Goal: Task Accomplishment & Management: Manage account settings

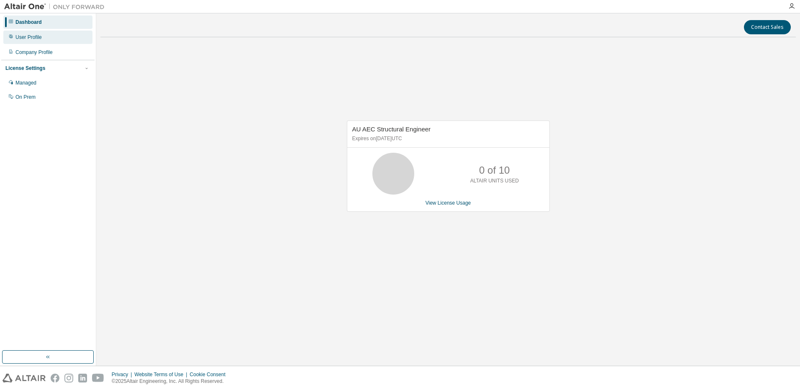
click at [46, 39] on div "User Profile" at bounding box center [47, 37] width 89 height 13
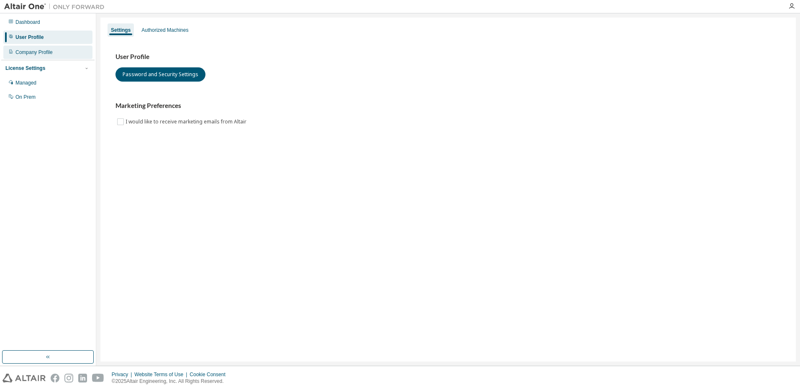
click at [50, 51] on div "Company Profile" at bounding box center [33, 52] width 37 height 7
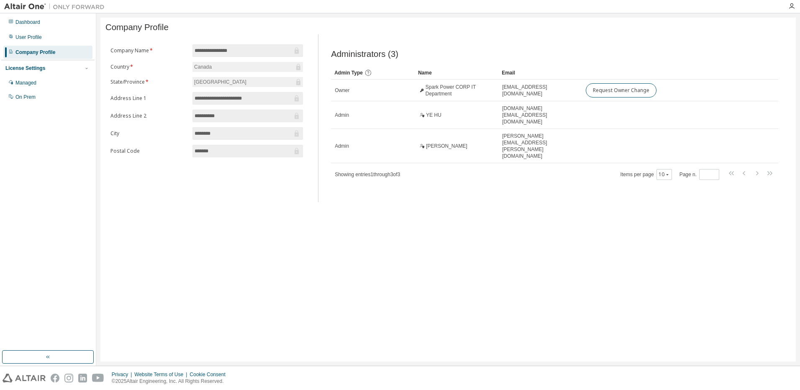
click at [41, 67] on div "License Settings" at bounding box center [25, 68] width 40 height 7
click at [31, 81] on div "Managed" at bounding box center [25, 82] width 21 height 7
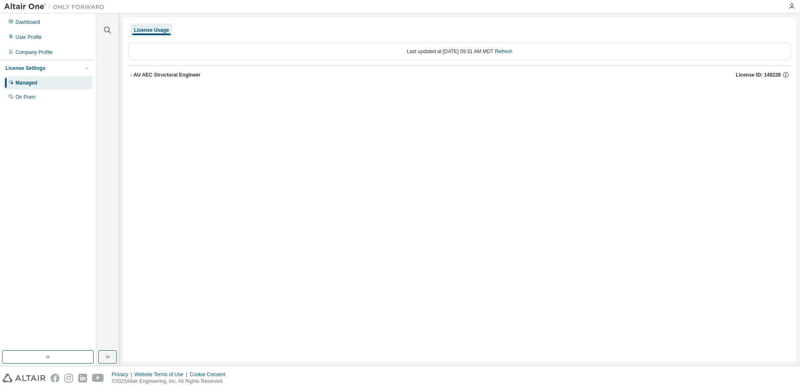
click at [128, 74] on icon "button" at bounding box center [130, 74] width 5 height 5
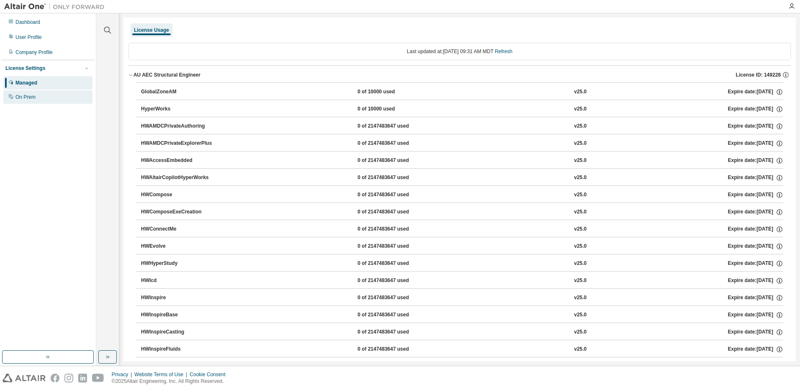
click at [39, 101] on div "On Prem" at bounding box center [47, 96] width 89 height 13
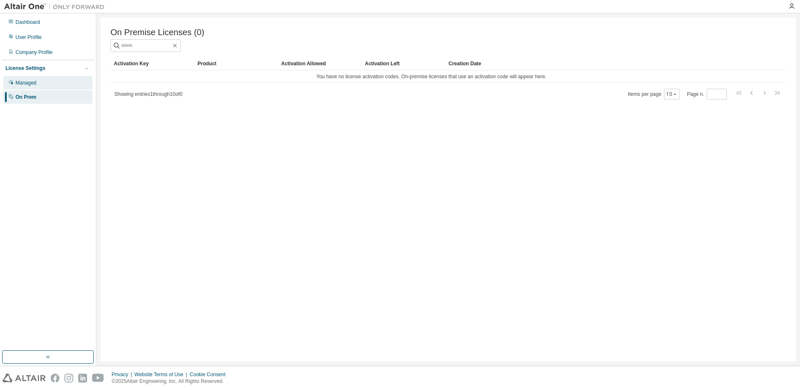
click at [68, 85] on div "Managed" at bounding box center [47, 82] width 89 height 13
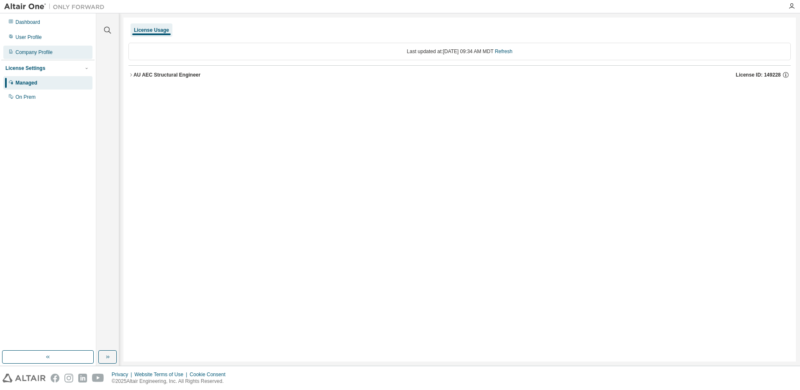
click at [60, 46] on div "Company Profile" at bounding box center [47, 52] width 89 height 13
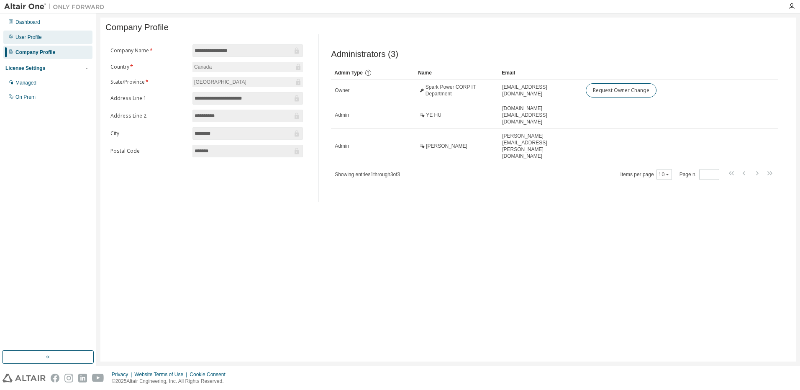
click at [63, 40] on div "User Profile" at bounding box center [47, 37] width 89 height 13
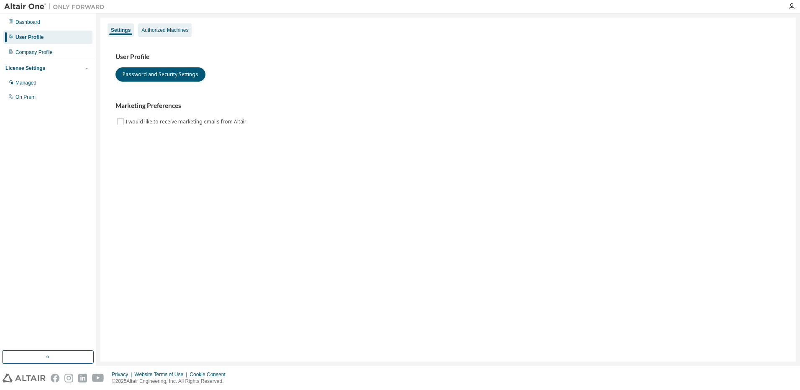
click at [158, 33] on div "Authorized Machines" at bounding box center [165, 29] width 54 height 13
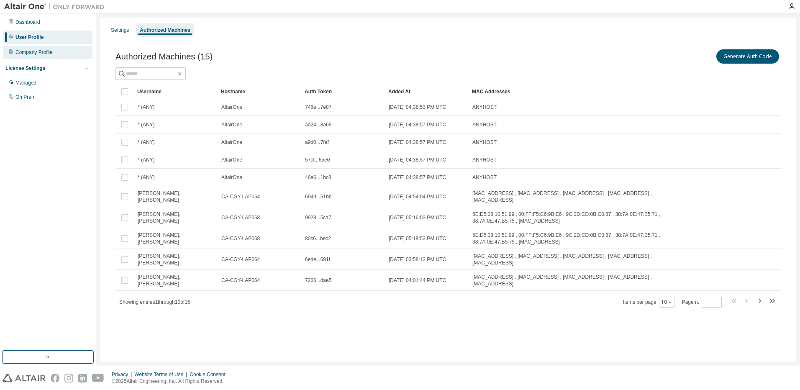
click at [38, 47] on div "Company Profile" at bounding box center [47, 52] width 89 height 13
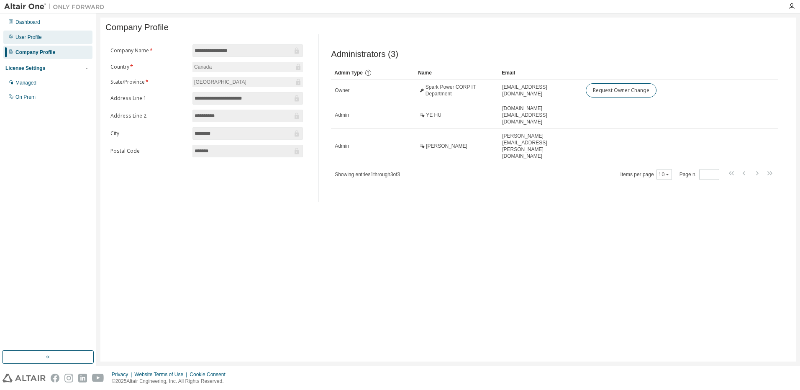
click at [23, 36] on div "User Profile" at bounding box center [28, 37] width 26 height 7
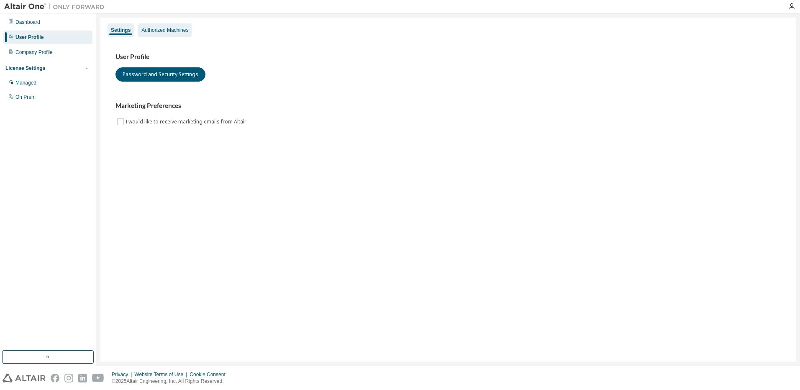
click at [177, 30] on div "Authorized Machines" at bounding box center [164, 30] width 47 height 7
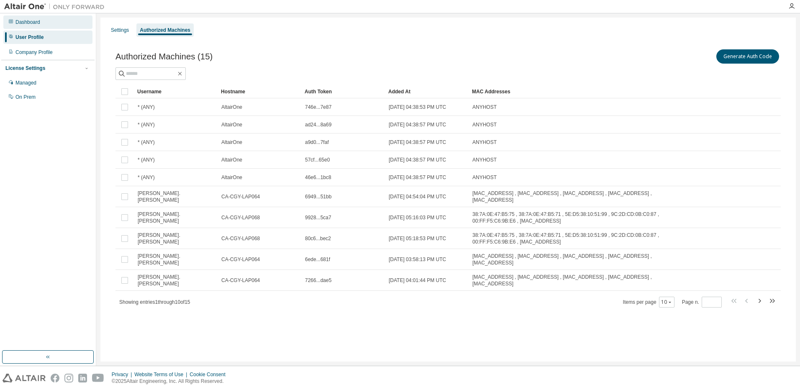
click at [40, 24] on div "Dashboard" at bounding box center [47, 21] width 89 height 13
